Goal: Task Accomplishment & Management: Complete application form

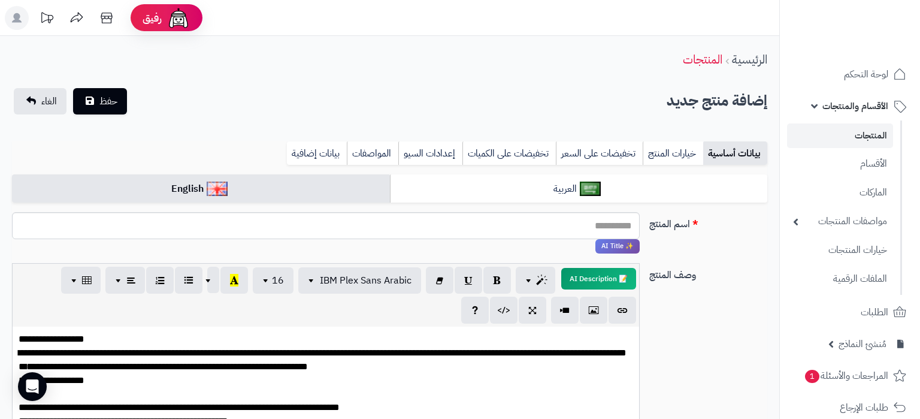
select select
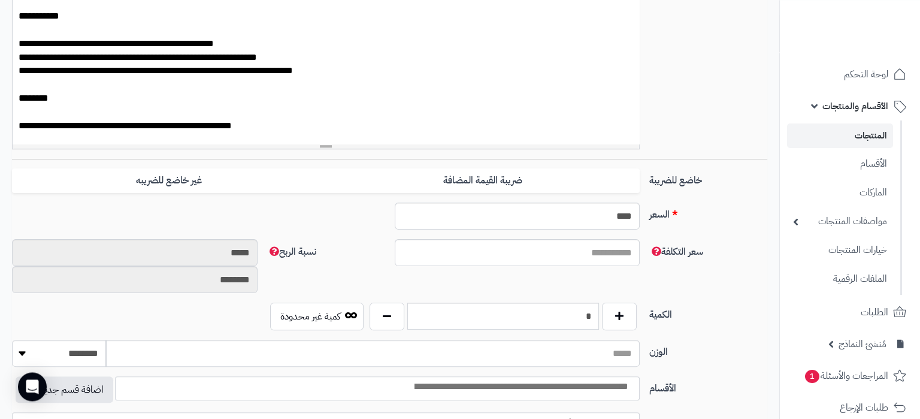
scroll to position [389, 0]
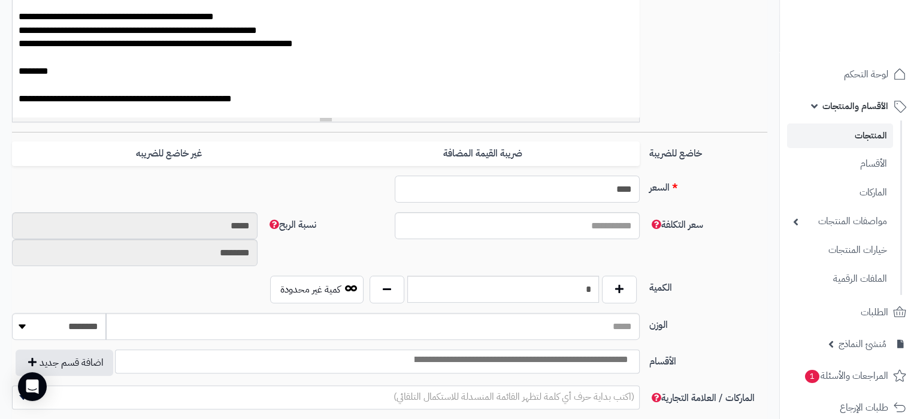
click at [606, 193] on input "****" at bounding box center [518, 188] width 246 height 27
paste input "text"
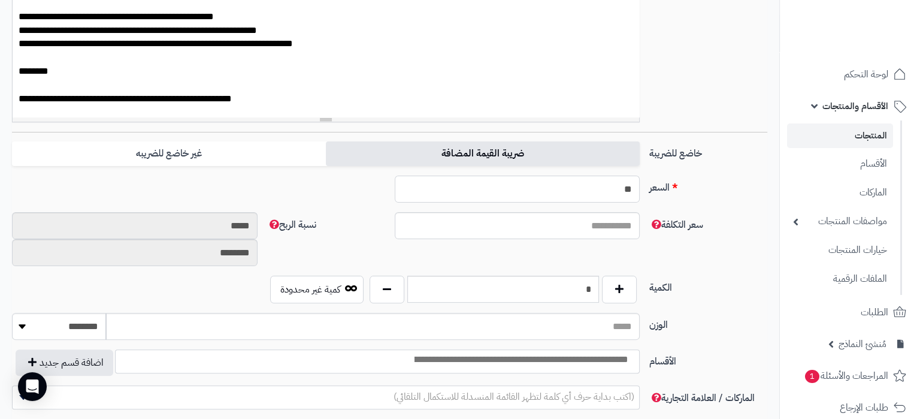
type input "**"
click at [483, 162] on label "ضريبة القيمة المضافة" at bounding box center [483, 153] width 314 height 25
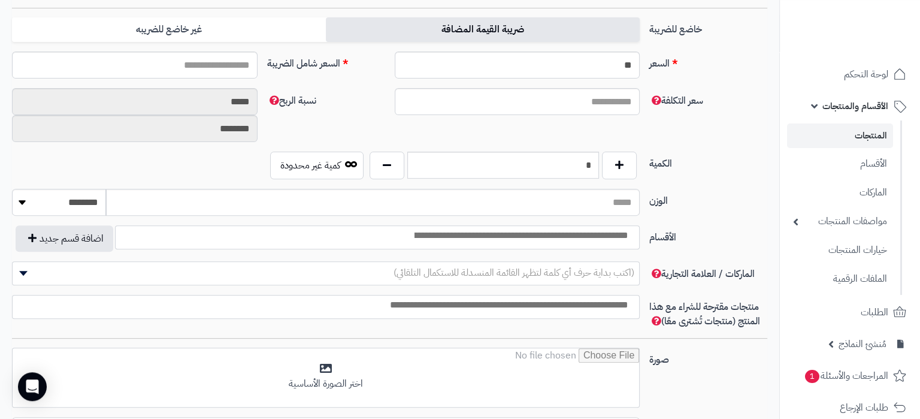
scroll to position [452, 0]
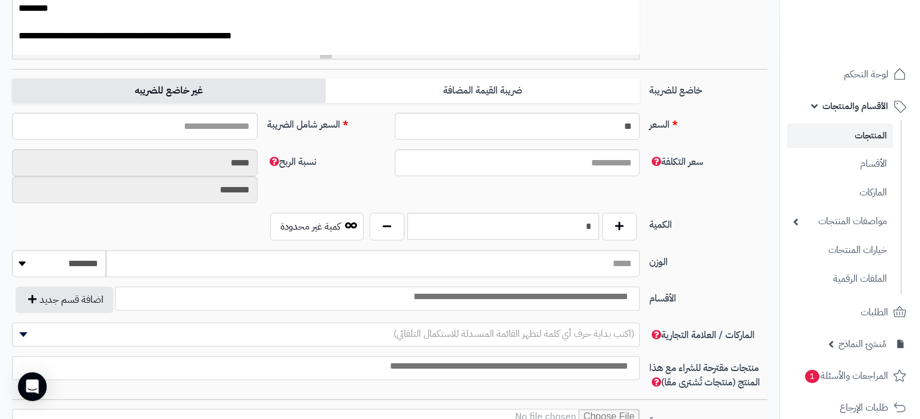
click at [210, 84] on label "غير خاضع للضريبه" at bounding box center [169, 90] width 314 height 25
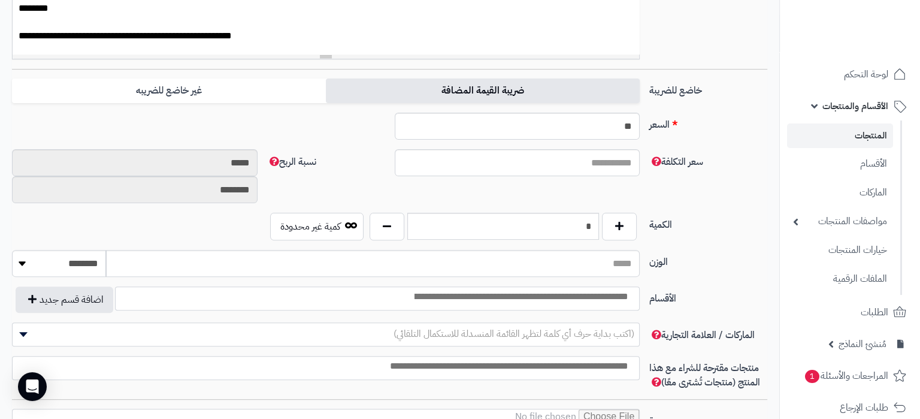
click at [481, 84] on label "ضريبة القيمة المضافة" at bounding box center [483, 90] width 314 height 25
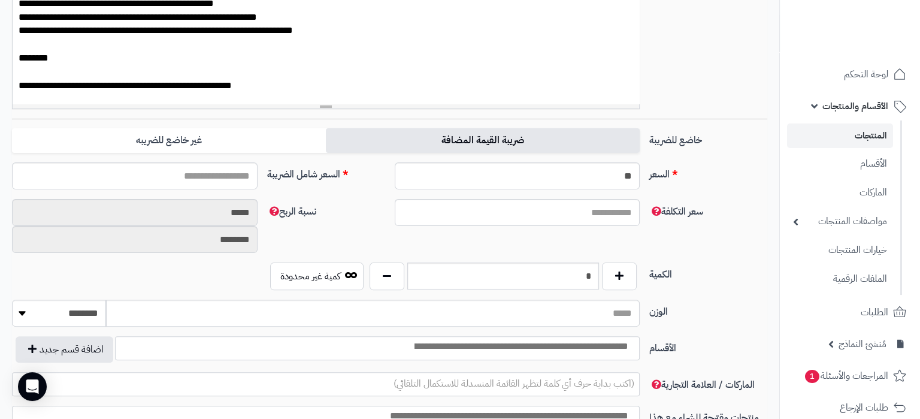
scroll to position [440, 0]
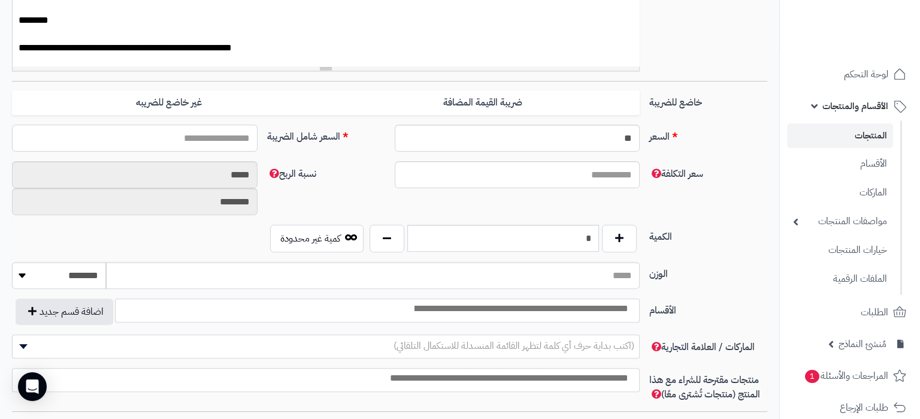
click at [210, 141] on input "السعر شامل الضريبة" at bounding box center [135, 138] width 246 height 27
click at [561, 154] on div "السعر ** اختار الضريبة اولا لحساب السعر السعر شامل الضريبة" at bounding box center [389, 143] width 765 height 37
click at [570, 136] on input "**" at bounding box center [518, 138] width 246 height 27
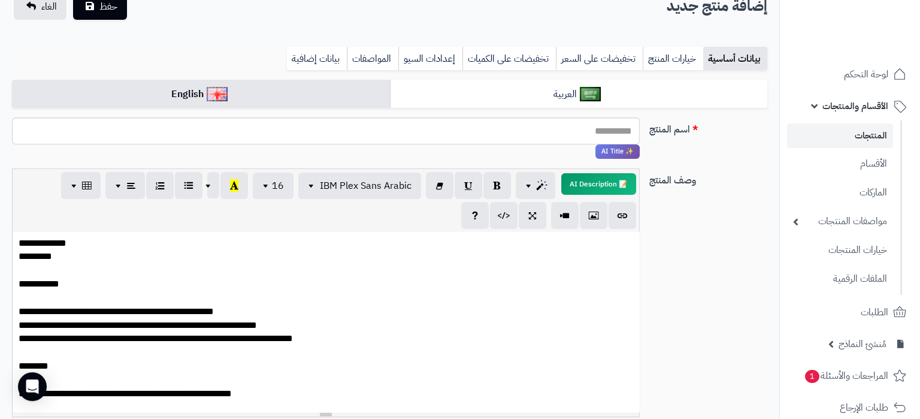
scroll to position [75, 0]
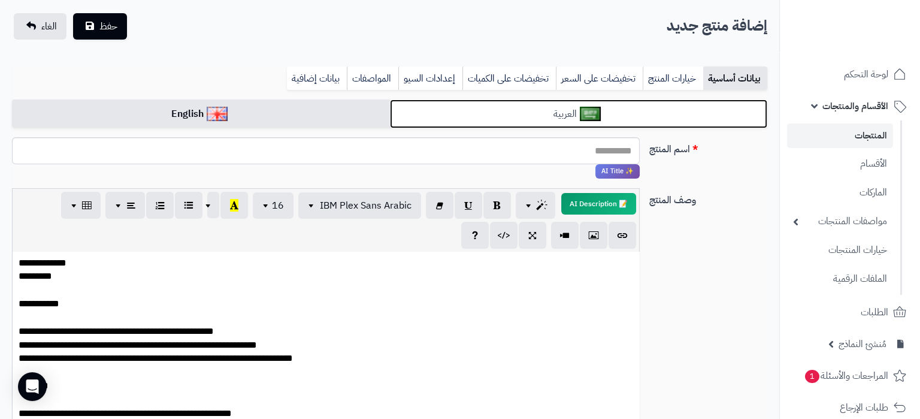
click at [574, 124] on link "العربية" at bounding box center [579, 113] width 378 height 29
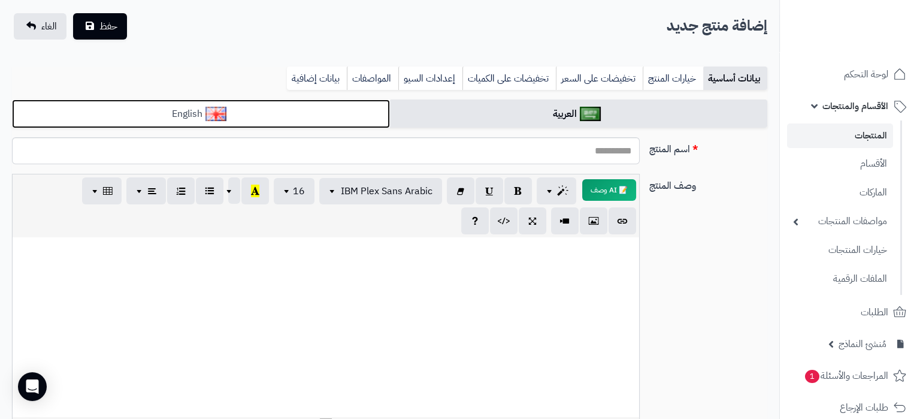
click at [334, 107] on link "English" at bounding box center [201, 113] width 378 height 29
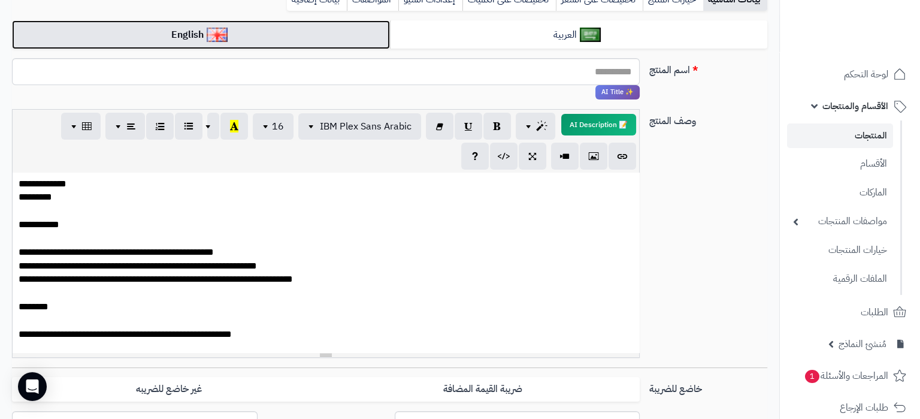
scroll to position [201, 0]
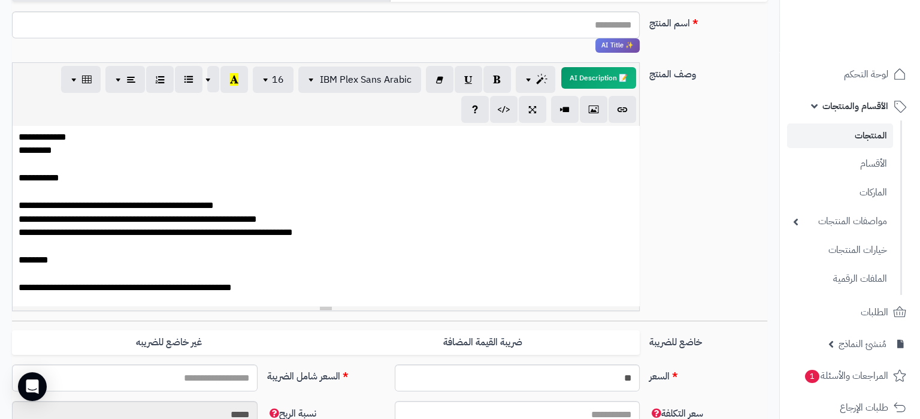
click at [245, 226] on p "**********" at bounding box center [326, 55] width 615 height 479
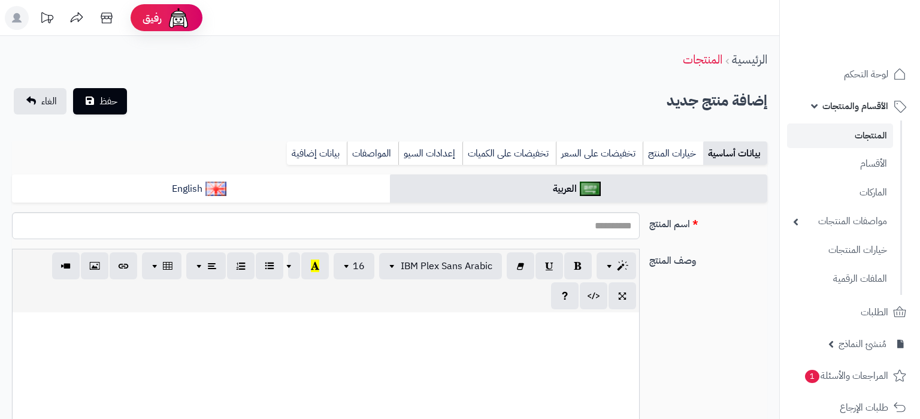
select select
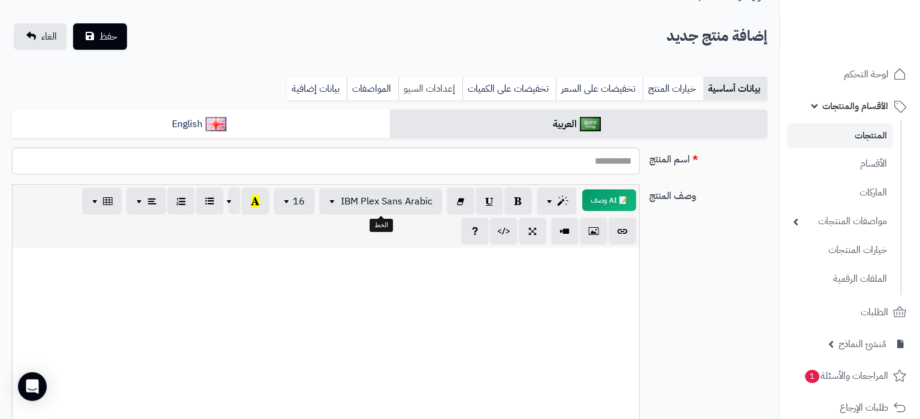
scroll to position [63, 0]
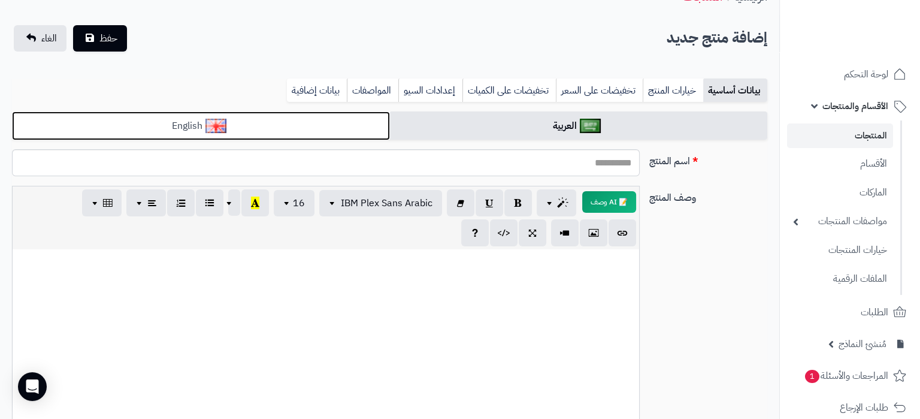
click at [334, 130] on link "English" at bounding box center [201, 125] width 378 height 29
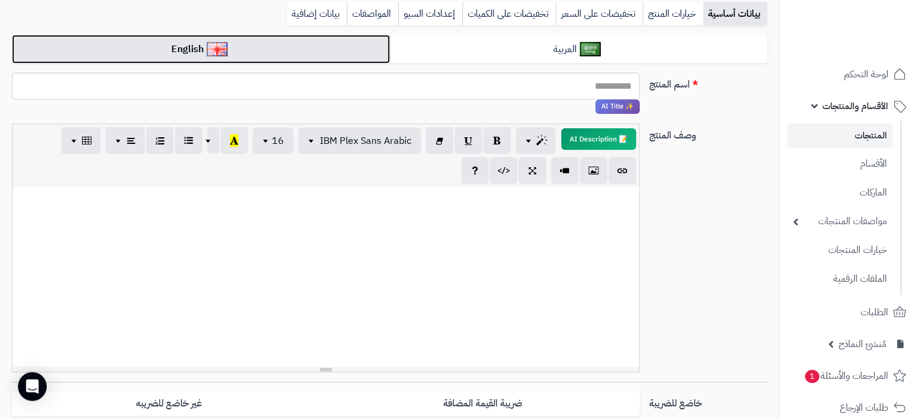
scroll to position [189, 0]
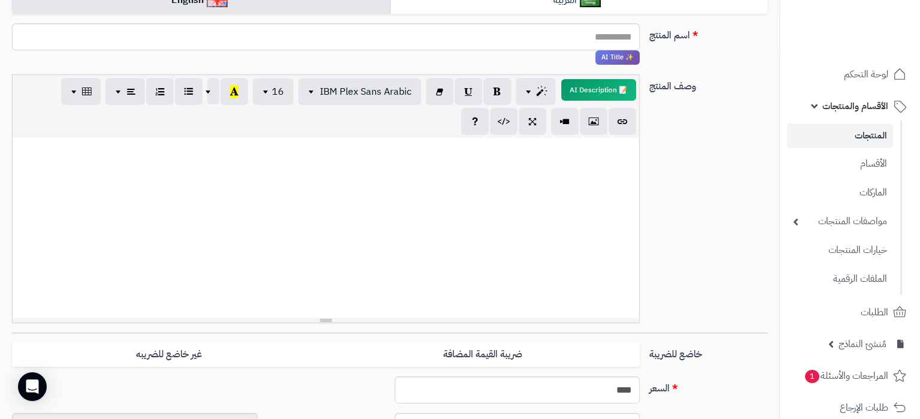
click at [379, 275] on div at bounding box center [326, 228] width 627 height 180
paste div
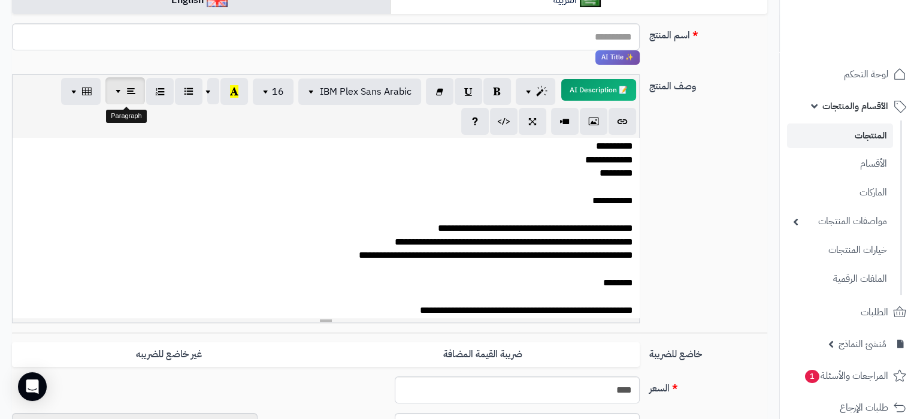
click at [122, 90] on span "button" at bounding box center [120, 90] width 10 height 14
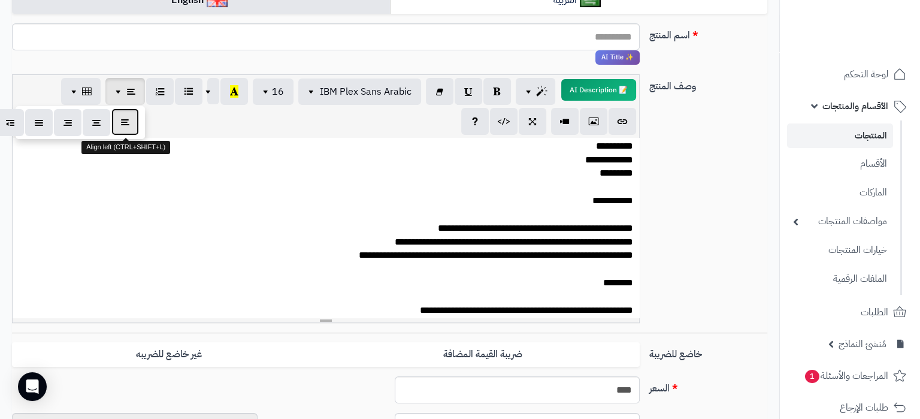
click at [129, 125] on icon "button" at bounding box center [125, 122] width 8 height 13
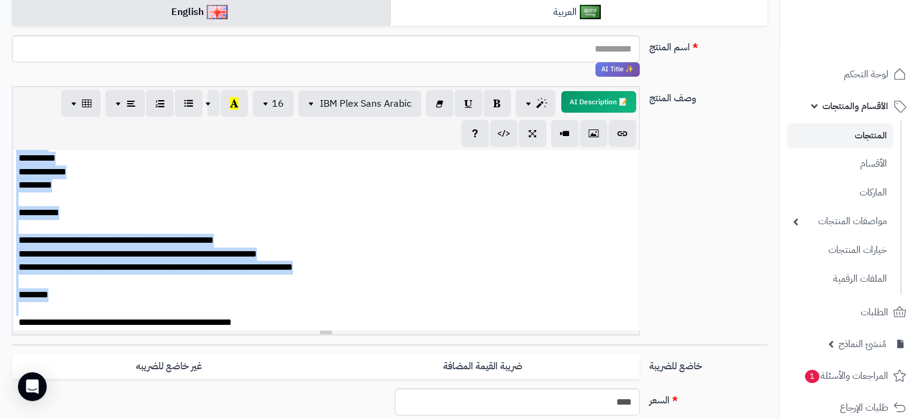
scroll to position [126, 0]
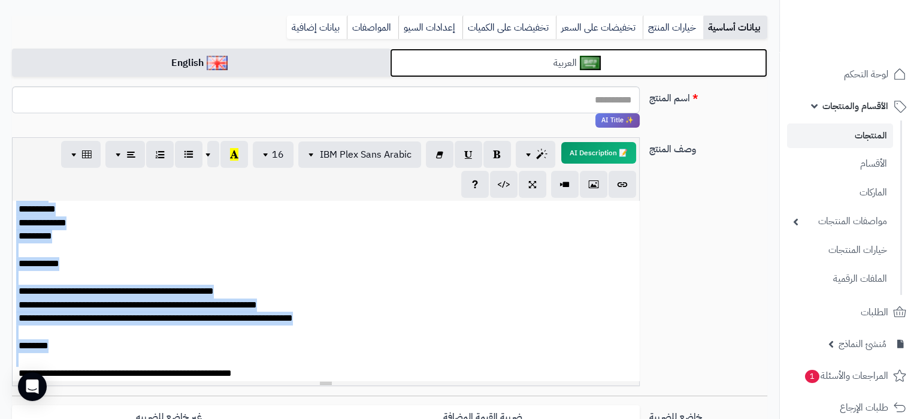
click at [525, 66] on link "العربية" at bounding box center [579, 63] width 378 height 29
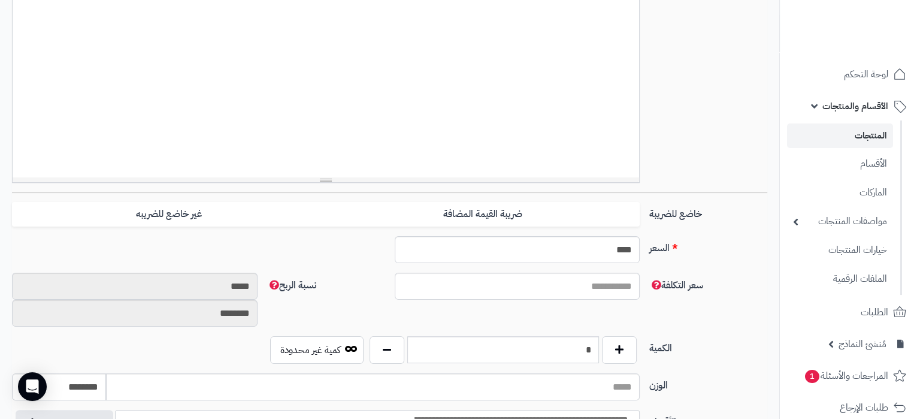
scroll to position [377, 0]
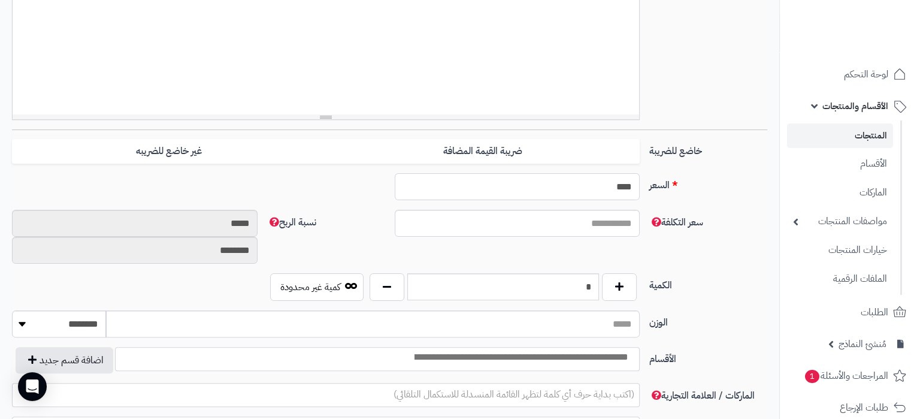
drag, startPoint x: 598, startPoint y: 185, endPoint x: 759, endPoint y: 189, distance: 161.2
click at [640, 187] on input "****" at bounding box center [518, 186] width 246 height 27
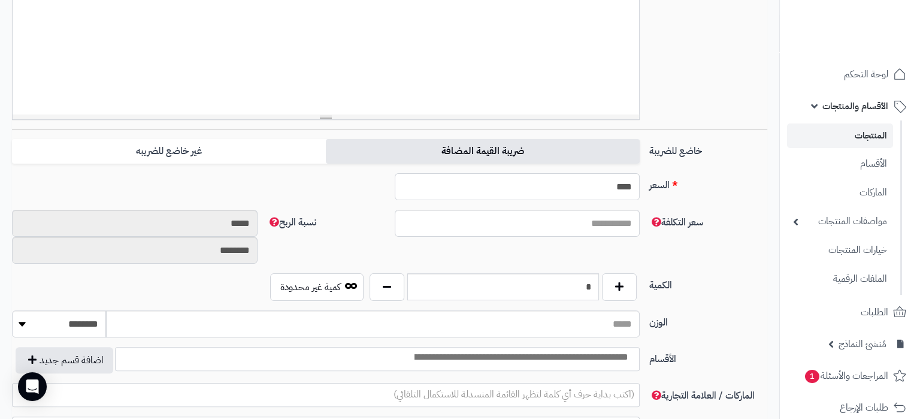
paste input "text"
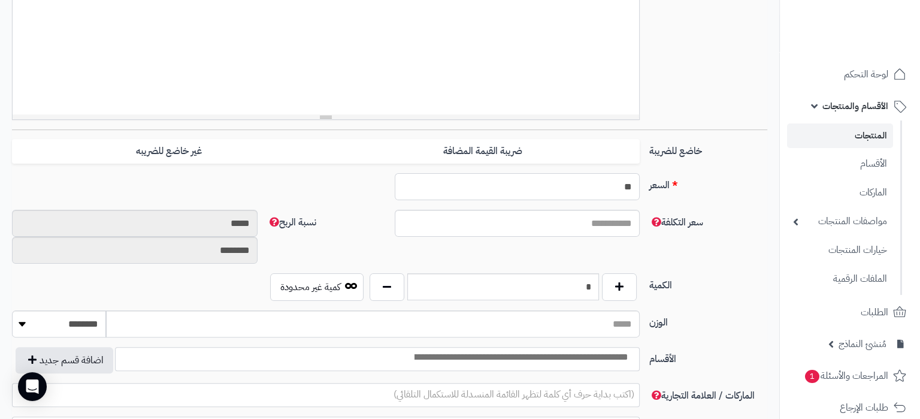
type input "**"
click at [531, 165] on div "خاضع للضريبة ضريبة القيمة المضافة غير خاضع للضريبه" at bounding box center [389, 156] width 765 height 34
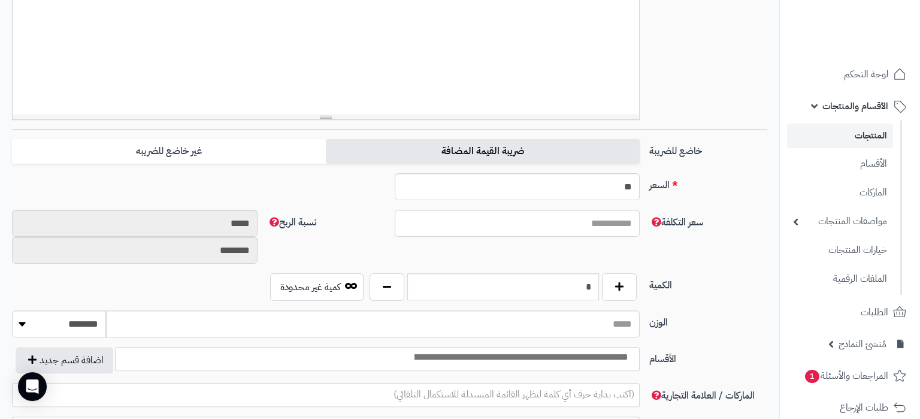
click at [532, 152] on label "ضريبة القيمة المضافة" at bounding box center [483, 151] width 314 height 25
type input "*****"
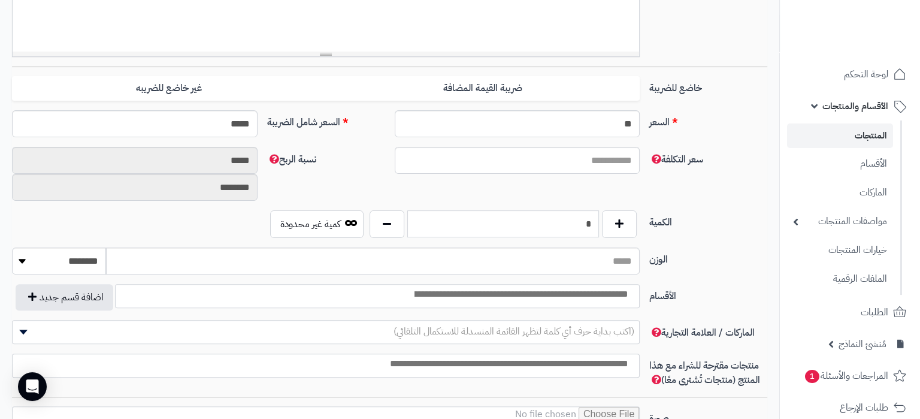
drag, startPoint x: 567, startPoint y: 223, endPoint x: 585, endPoint y: 222, distance: 17.5
click at [586, 221] on input "*" at bounding box center [503, 223] width 192 height 27
drag, startPoint x: 640, startPoint y: 229, endPoint x: 658, endPoint y: 229, distance: 18.0
click at [599, 229] on input "*" at bounding box center [503, 223] width 192 height 27
type input "*"
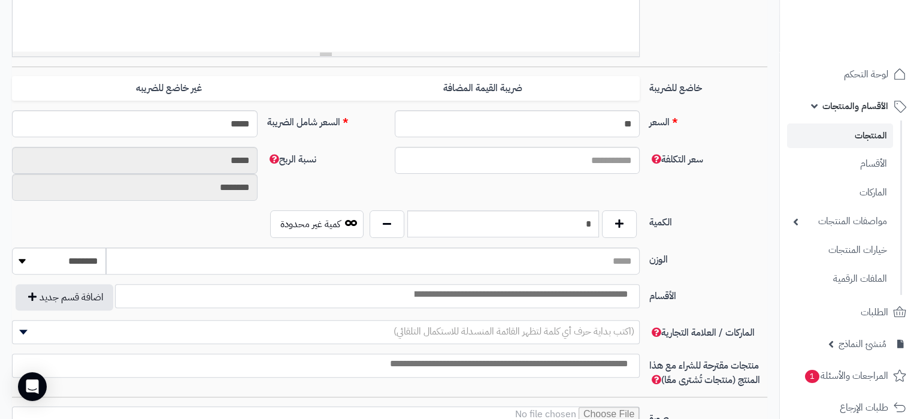
click at [628, 300] on input "search" at bounding box center [520, 295] width 231 height 14
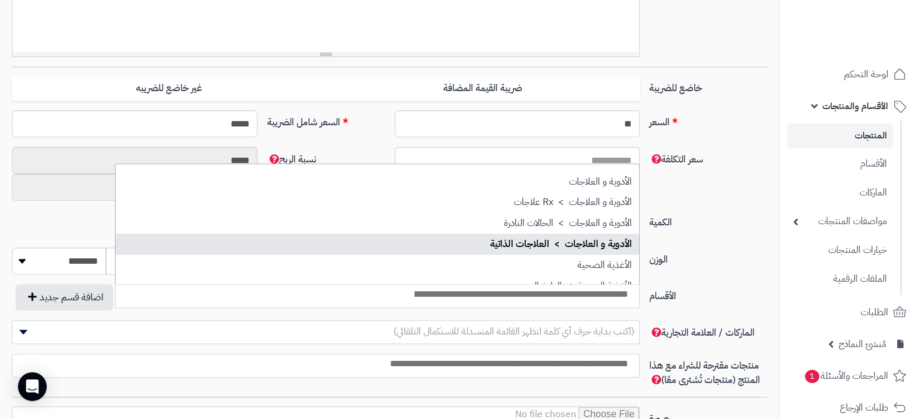
select select "***"
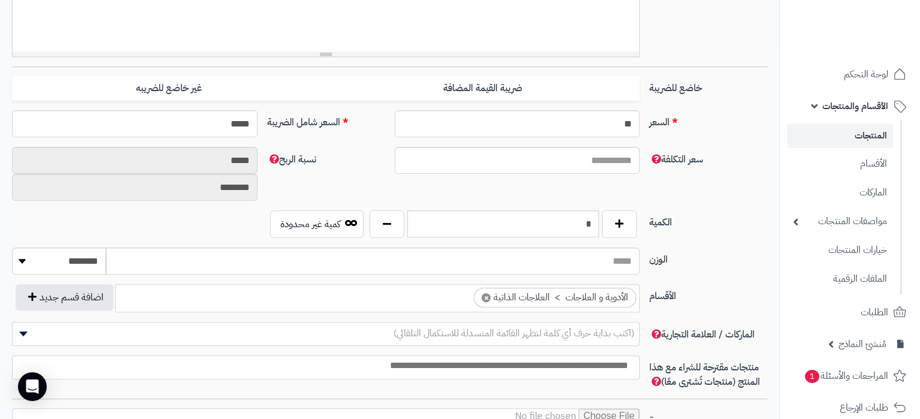
click at [453, 299] on ul "× الأدوية و العلاجات > العلاجات الذاتية" at bounding box center [377, 296] width 523 height 23
click at [283, 302] on ul "× الأدوية و العلاجات > العلاجات الذاتية × العناية بالبشرة > الترطيب" at bounding box center [377, 296] width 523 height 23
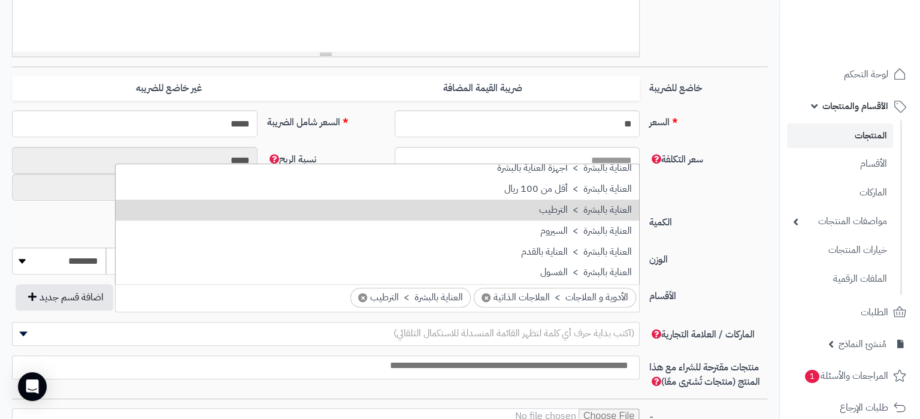
scroll to position [1042, 0]
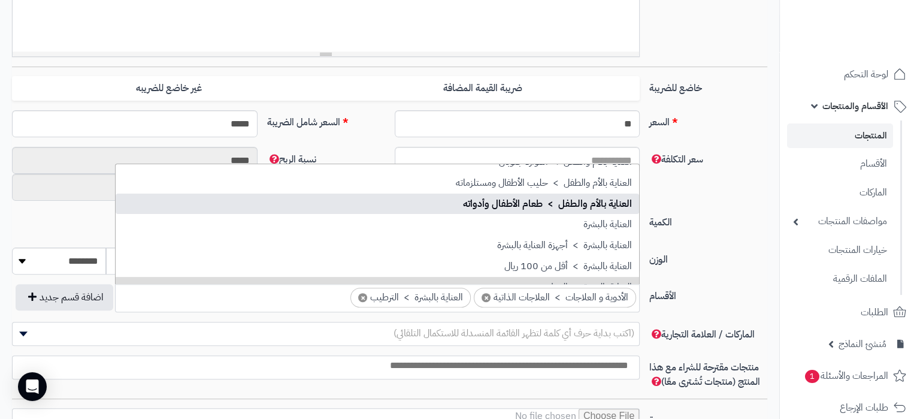
click at [712, 220] on label "الكمية" at bounding box center [708, 219] width 128 height 19
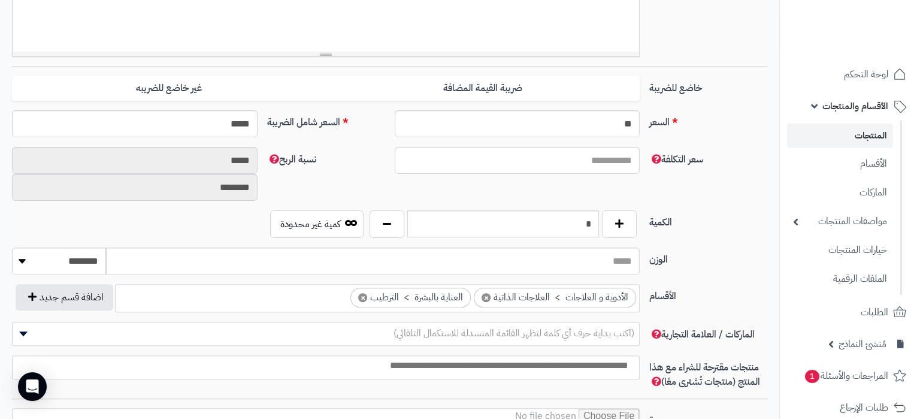
scroll to position [503, 0]
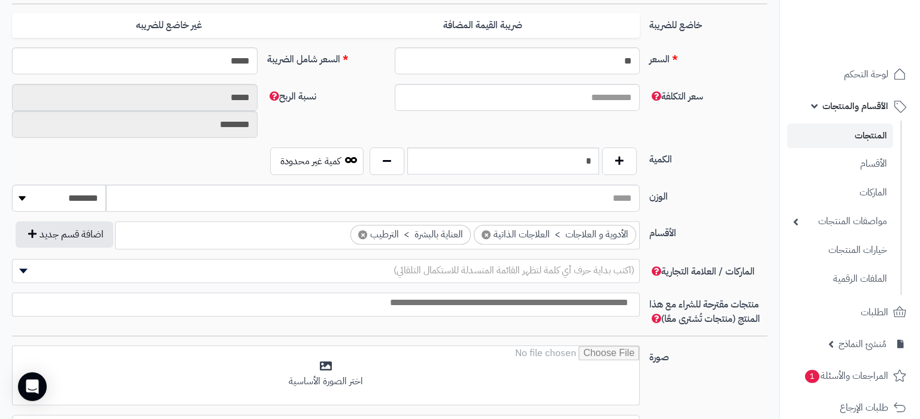
click at [589, 273] on span "(اكتب بداية حرف أي كلمة لتظهر القائمة المنسدلة للاستكمال التلقائي)" at bounding box center [514, 270] width 241 height 14
type input "*"
type input "****"
click at [579, 293] on li at bounding box center [323, 301] width 627 height 17
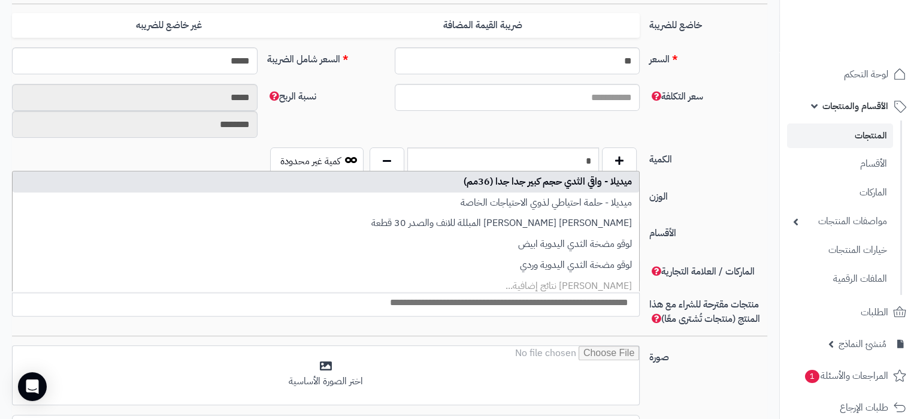
click at [579, 307] on input "search" at bounding box center [323, 303] width 627 height 14
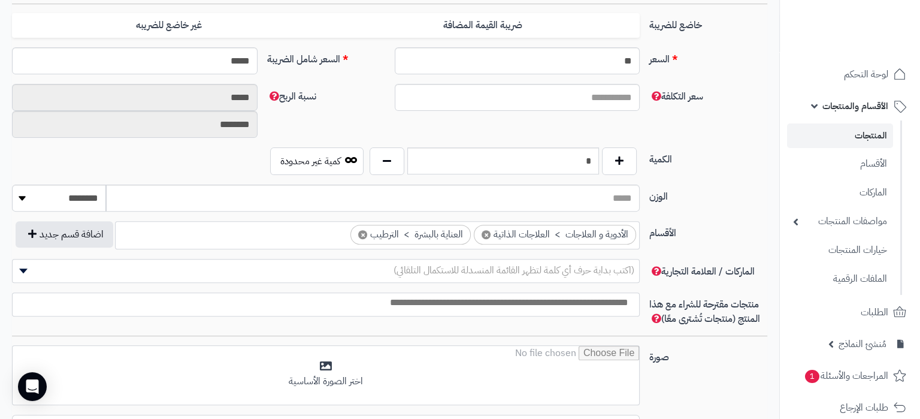
click at [579, 307] on input "search" at bounding box center [323, 303] width 627 height 14
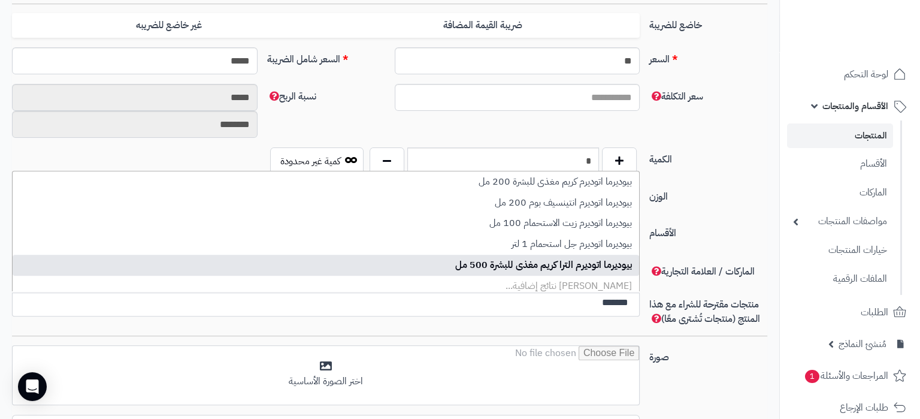
type input "*******"
select select "*****"
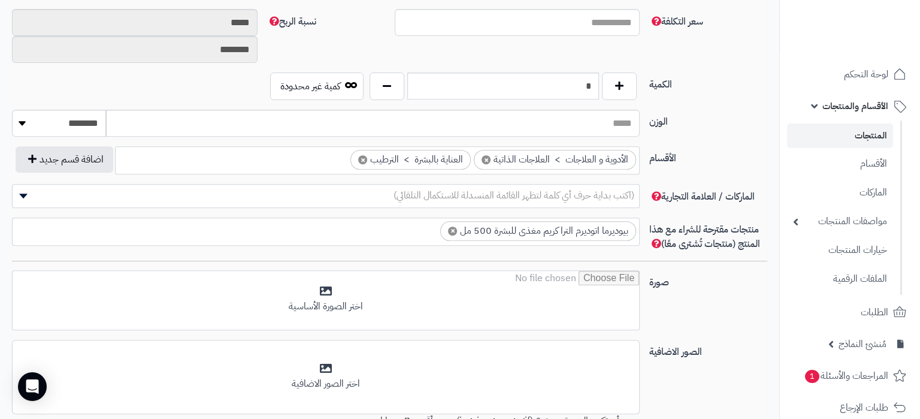
scroll to position [629, 0]
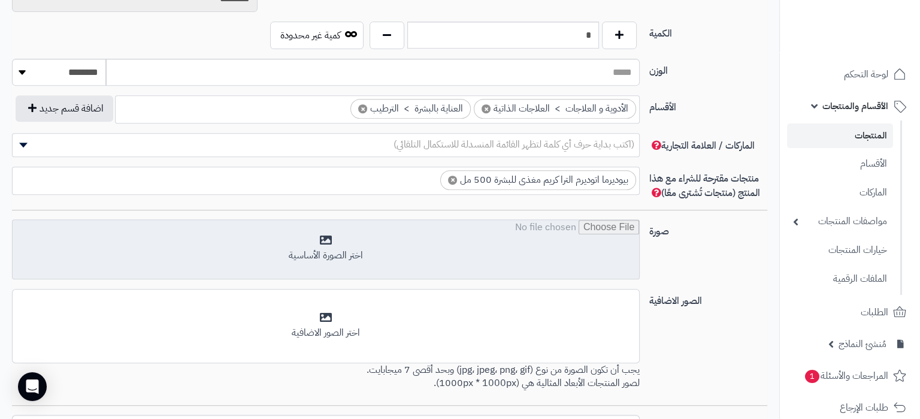
click at [529, 264] on input "file" at bounding box center [326, 250] width 627 height 60
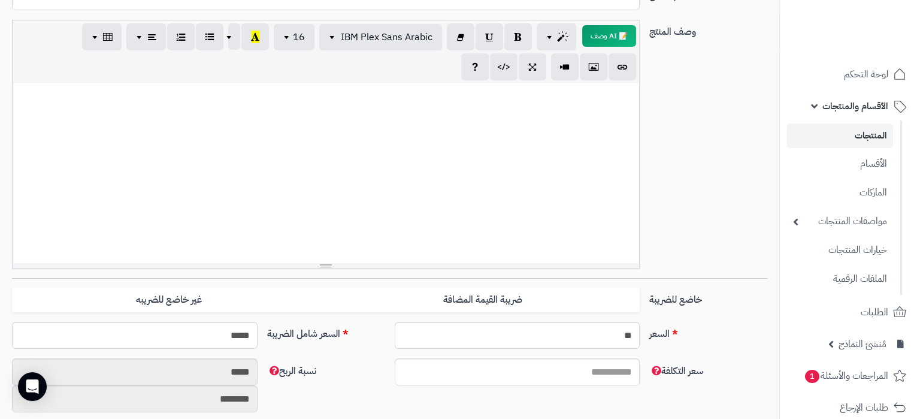
scroll to position [40, 0]
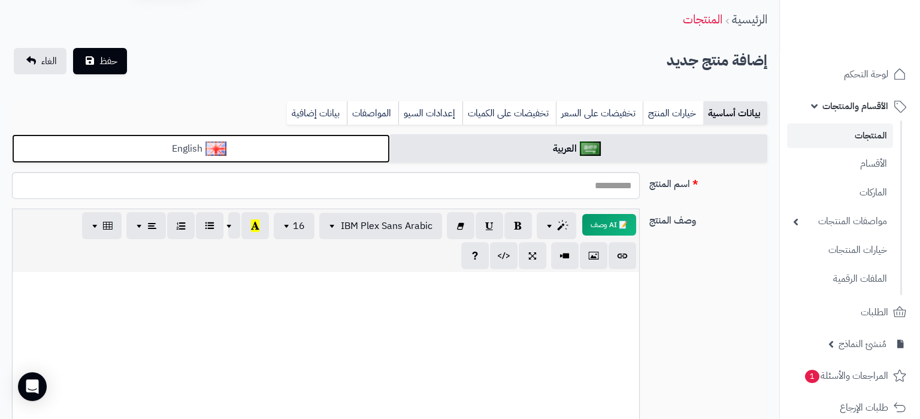
click at [279, 140] on link "English" at bounding box center [201, 148] width 378 height 29
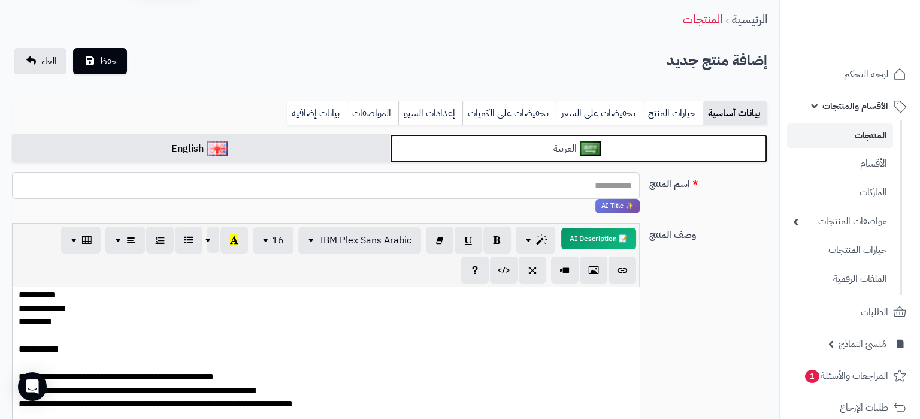
click at [454, 152] on link "العربية" at bounding box center [579, 148] width 378 height 29
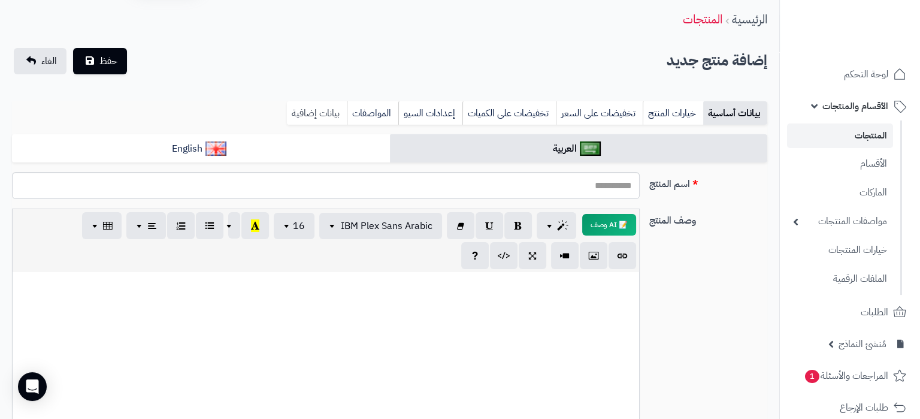
click at [315, 102] on link "بيانات إضافية" at bounding box center [317, 113] width 60 height 24
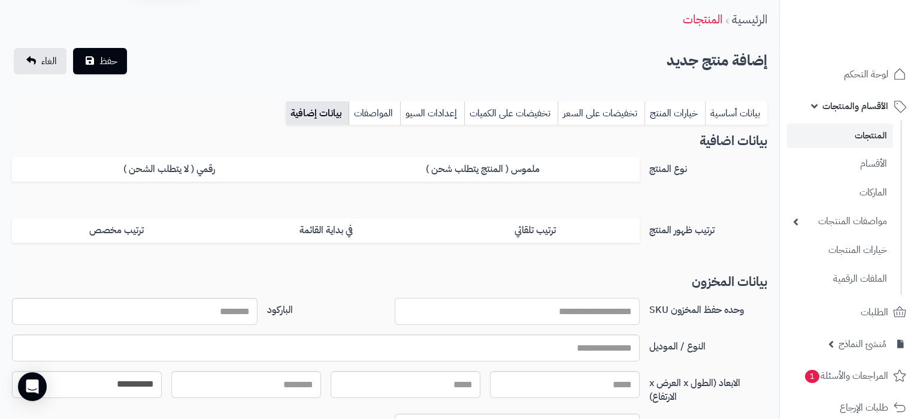
drag, startPoint x: 568, startPoint y: 317, endPoint x: 562, endPoint y: 328, distance: 12.3
click at [568, 317] on input "وحده حفظ المخزون SKU" at bounding box center [518, 311] width 246 height 27
paste input "**********"
type input "**********"
click at [740, 104] on link "بيانات أساسية" at bounding box center [736, 113] width 62 height 24
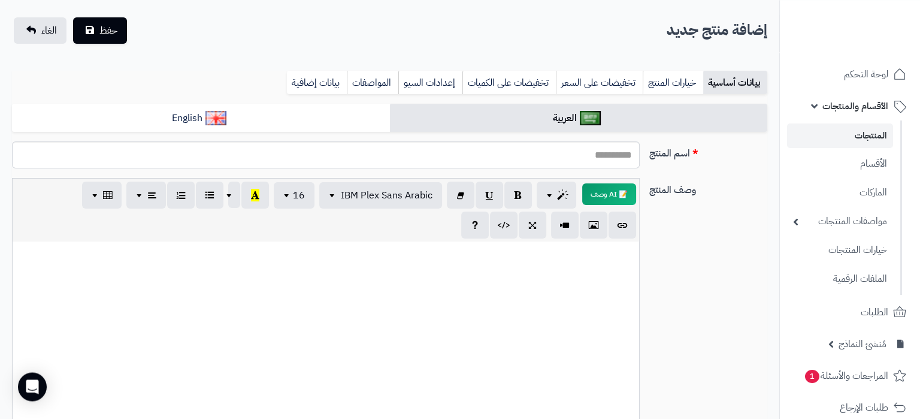
scroll to position [40, 0]
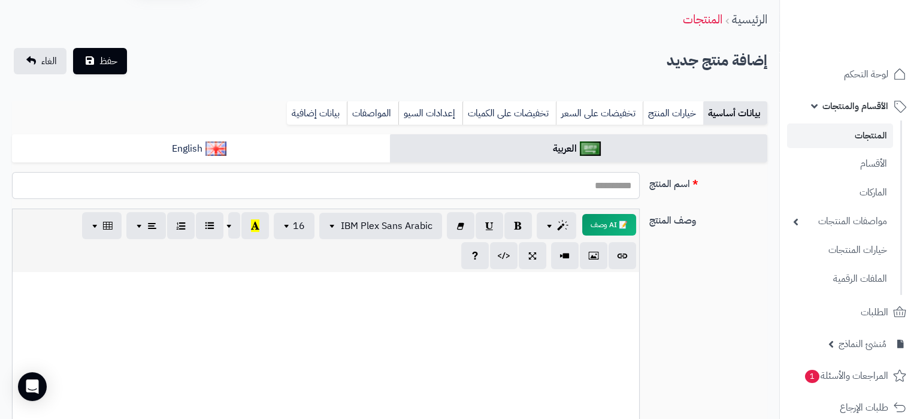
click at [616, 187] on input "اسم المنتج" at bounding box center [326, 185] width 628 height 27
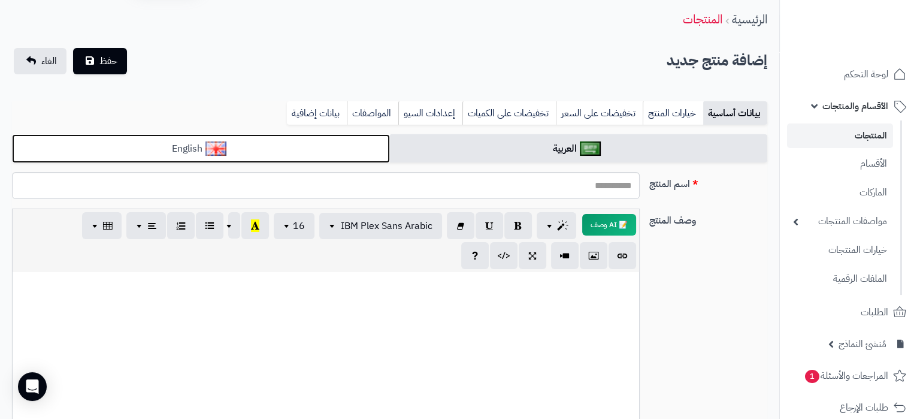
click at [238, 140] on link "English" at bounding box center [201, 148] width 378 height 29
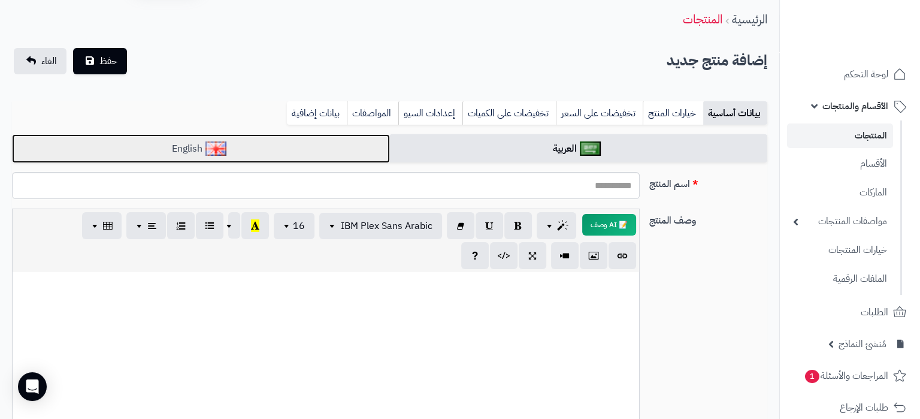
scroll to position [305, 0]
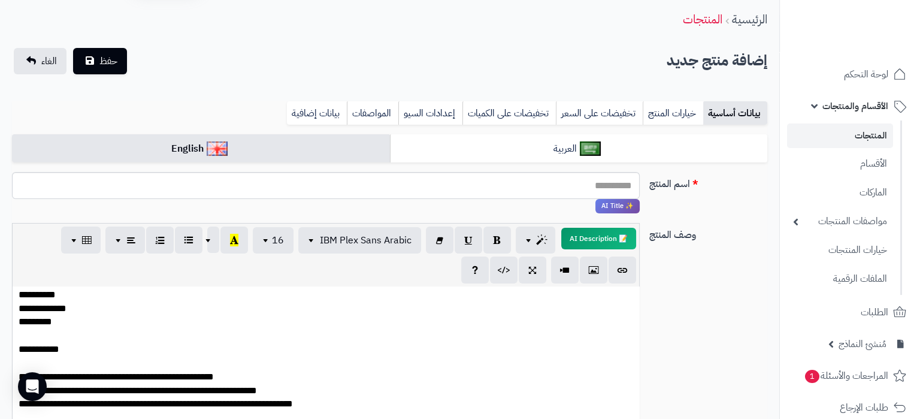
click at [268, 344] on p "**********" at bounding box center [326, 226] width 615 height 479
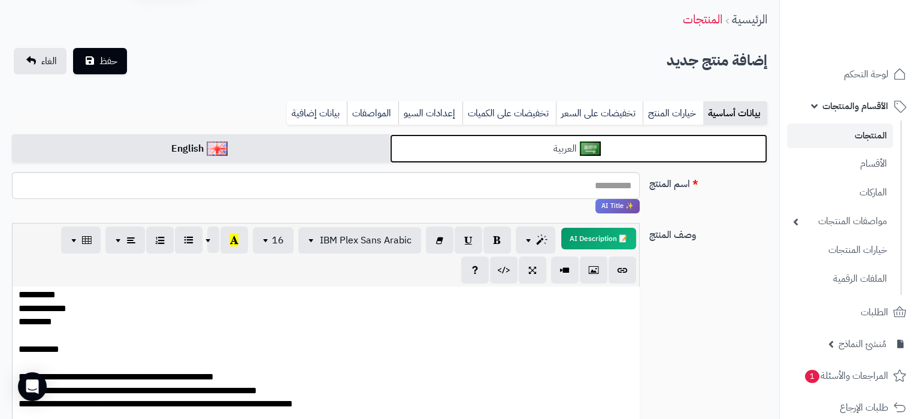
drag, startPoint x: 556, startPoint y: 146, endPoint x: 559, endPoint y: 184, distance: 38.5
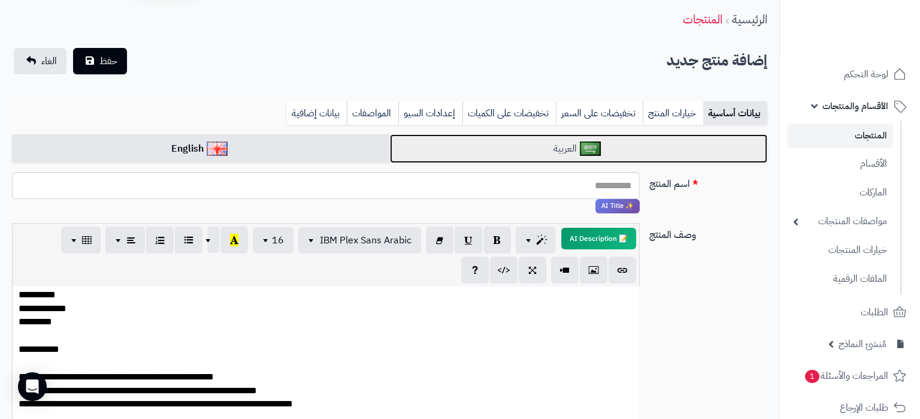
click at [556, 145] on link "العربية" at bounding box center [579, 148] width 378 height 29
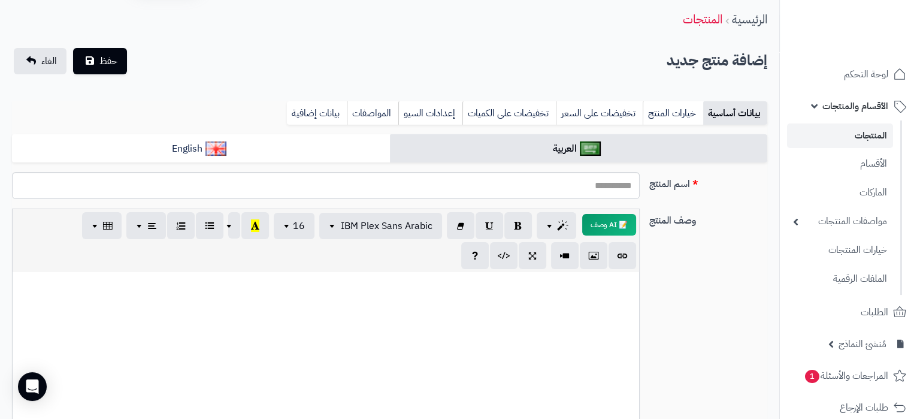
click at [595, 367] on div at bounding box center [326, 362] width 627 height 180
paste div
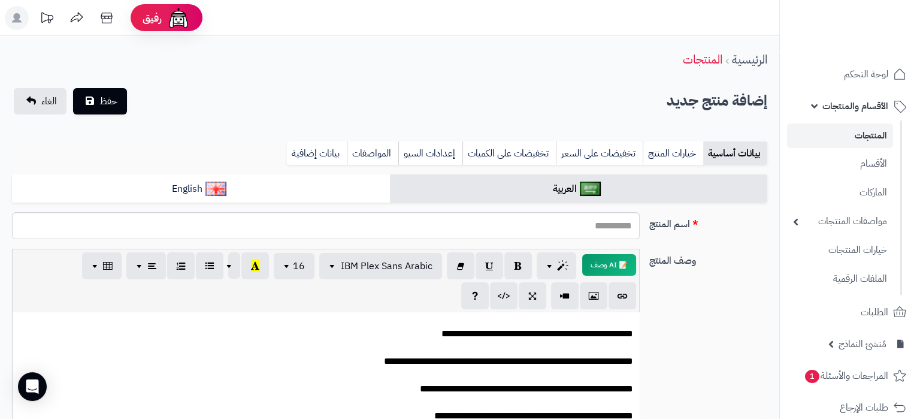
scroll to position [0, 0]
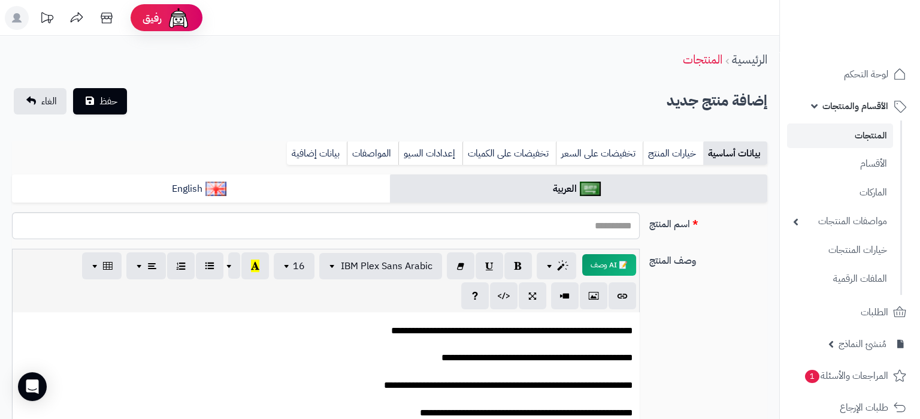
scroll to position [87, 0]
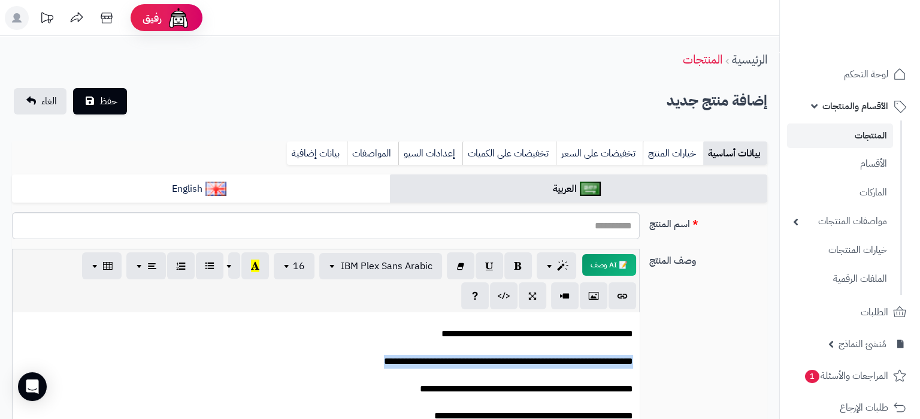
drag, startPoint x: 634, startPoint y: 360, endPoint x: 362, endPoint y: 358, distance: 271.3
click at [364, 358] on div "**********" at bounding box center [326, 402] width 627 height 180
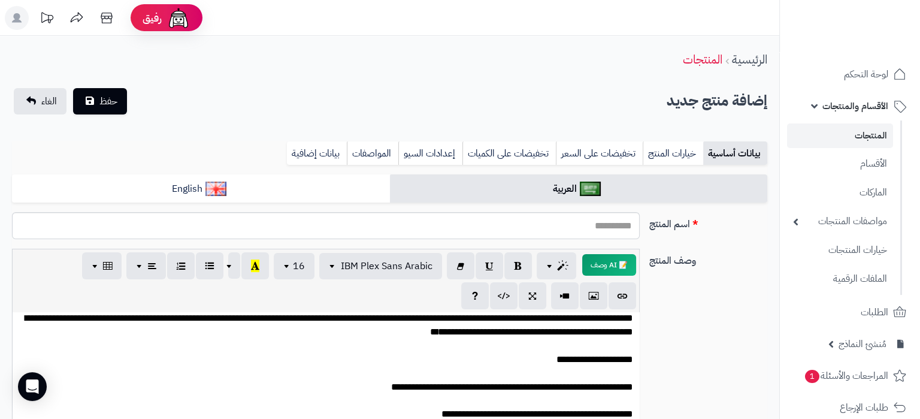
scroll to position [0, 0]
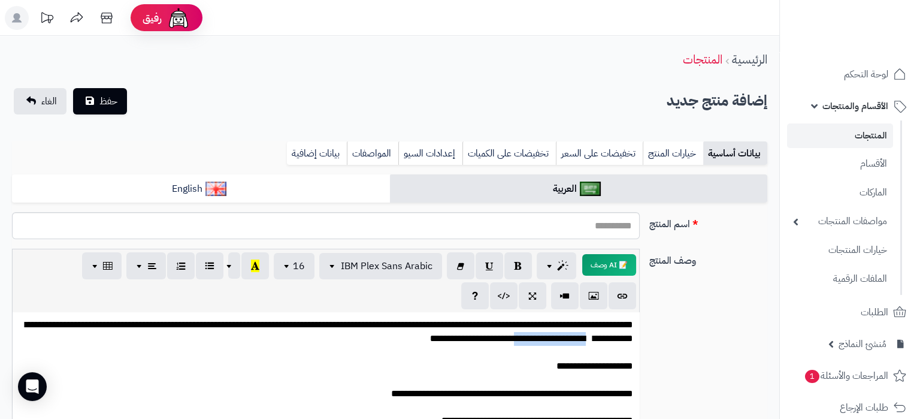
drag, startPoint x: 580, startPoint y: 339, endPoint x: 500, endPoint y: 339, distance: 80.3
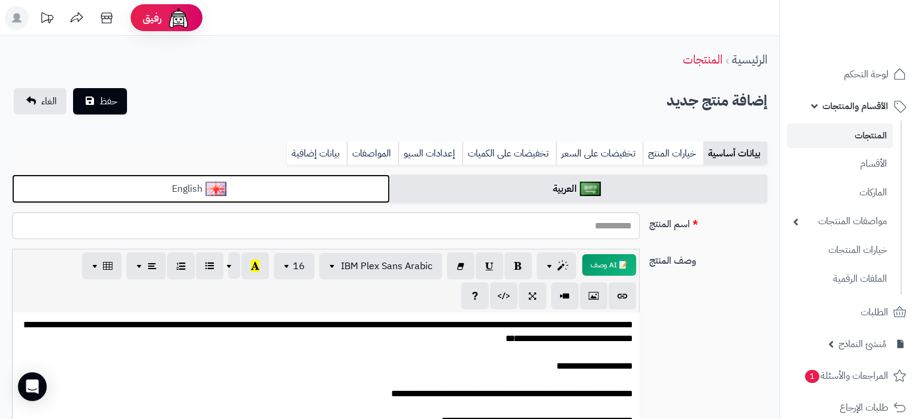
click at [250, 181] on link "English" at bounding box center [201, 188] width 378 height 29
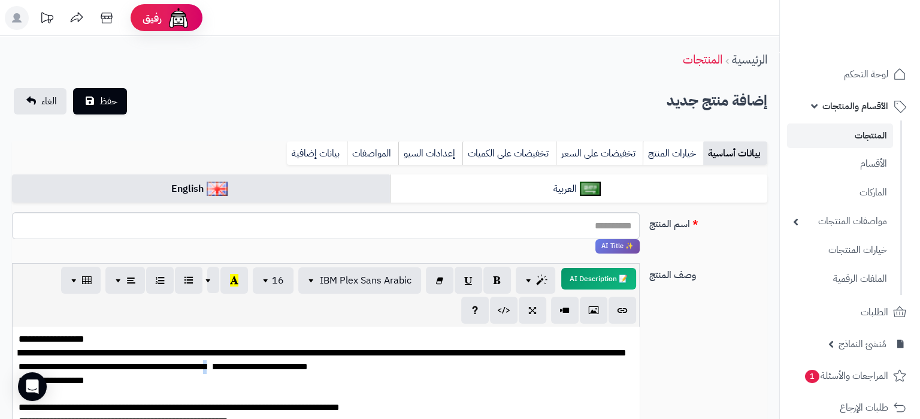
drag, startPoint x: 280, startPoint y: 367, endPoint x: 286, endPoint y: 367, distance: 6.0
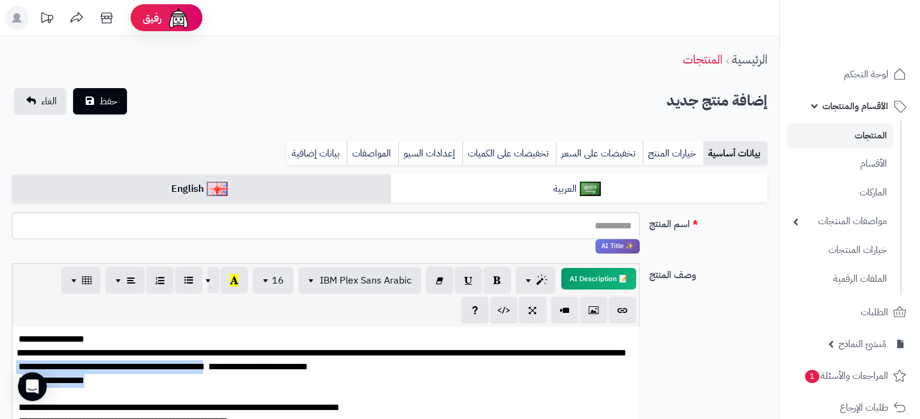
drag, startPoint x: 283, startPoint y: 367, endPoint x: 331, endPoint y: 376, distance: 49.3
drag, startPoint x: 376, startPoint y: 368, endPoint x: 274, endPoint y: 369, distance: 101.8
